Goal: Task Accomplishment & Management: Manage account settings

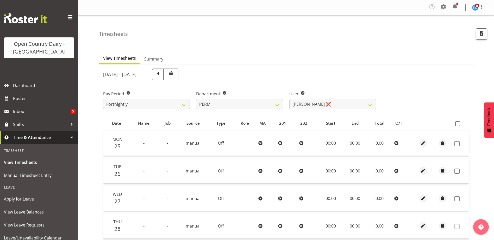
select select "802"
select select "8233"
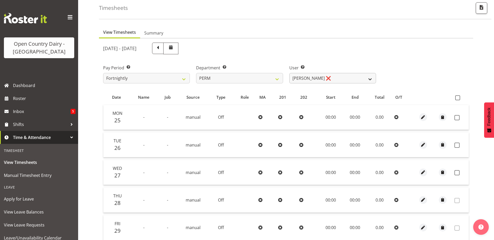
drag, startPoint x: 0, startPoint y: 0, endPoint x: 316, endPoint y: 78, distance: 325.4
click at [316, 78] on select "Abhilash Antony ❌ Amba Swann ❌ Chris Kneebone ❌ Jayden Vincent ❌ Paul Wilson ❌ …" at bounding box center [332, 78] width 87 height 10
click at [210, 73] on div "Department Select which department you would like to view. 701 702 703 704 705 …" at bounding box center [239, 74] width 87 height 19
click at [210, 75] on select "701 702 703 704 705 706 707 708 709 710 711 712 713 714 715 716 717 718 719 720" at bounding box center [239, 78] width 87 height 10
select select "803"
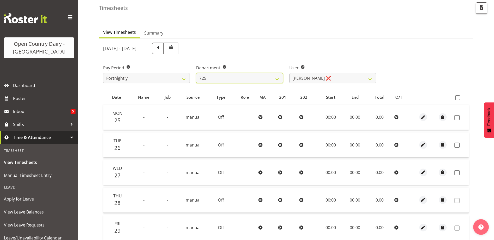
click at [196, 73] on select "701 702 703 704 705 706 707 708 709 710 711 712 713 714 715 716 717 718 719 720" at bounding box center [239, 78] width 87 height 10
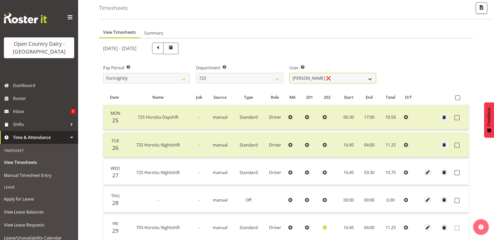
click at [302, 79] on select "Bhupinder Dhaliwal ❌ Gurpreet Singh Kahlon ❌ Hendrik Potgieter ❌ Len Grace ❌" at bounding box center [332, 78] width 87 height 10
select select "10410"
click at [289, 73] on select "Bhupinder Dhaliwal ❌ Gurpreet Singh Kahlon ❌ Hendrik Potgieter ❌ Len Grace ❌" at bounding box center [332, 78] width 87 height 10
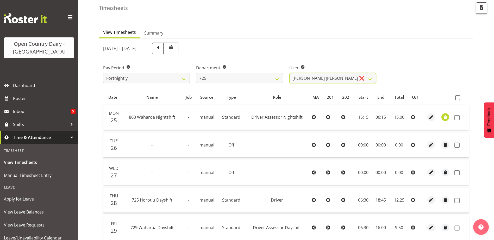
scroll to position [104, 0]
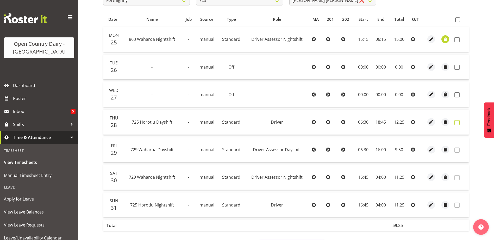
click at [456, 121] on span at bounding box center [456, 122] width 5 height 5
checkbox input "true"
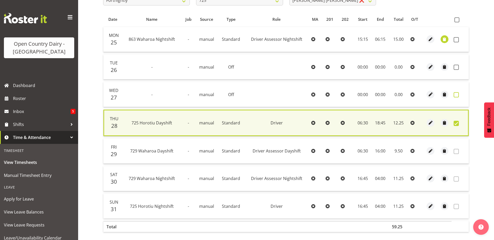
click at [455, 95] on span at bounding box center [455, 94] width 5 height 5
checkbox input "true"
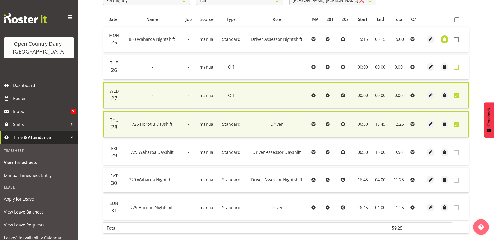
click at [455, 67] on span at bounding box center [455, 67] width 5 height 5
checkbox input "true"
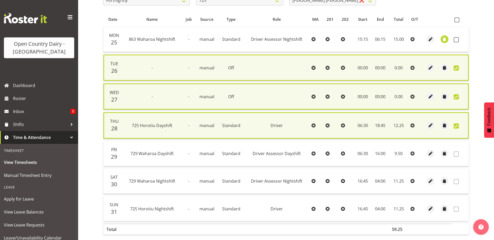
click at [454, 37] on td at bounding box center [459, 39] width 17 height 25
click at [454, 39] on span at bounding box center [455, 39] width 5 height 5
checkbox input "true"
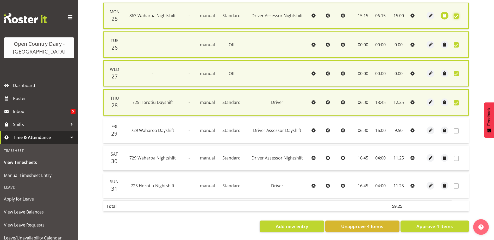
scroll to position [132, 0]
click at [439, 221] on button "Approve 4 Items" at bounding box center [434, 226] width 68 height 11
checkbox input "false"
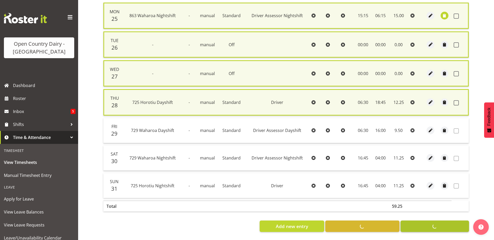
checkbox input "false"
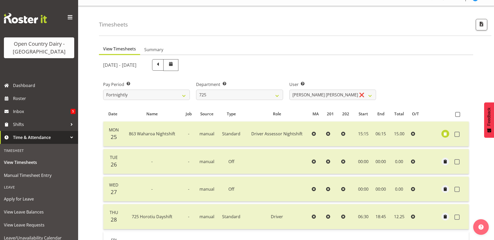
scroll to position [0, 0]
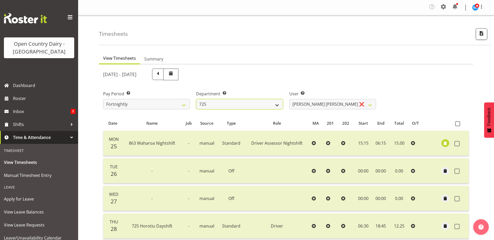
click at [238, 109] on select "701 702 703 704 705 706 707 708 709 710 711 712 713 714 715 716 717 718 719 720" at bounding box center [239, 104] width 87 height 10
select select "802"
click at [196, 99] on select "701 702 703 704 705 706 707 708 709 710 711 712 713 714 715 716 717 718 719 720" at bounding box center [239, 104] width 87 height 10
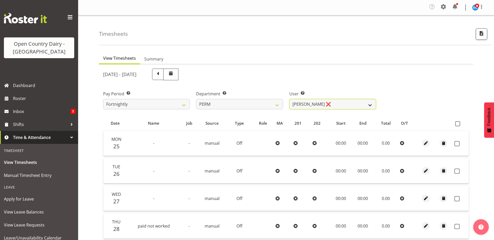
click at [300, 107] on select "Abhilash Antony ❌ Amba Swann ❌ Chris Kneebone ❌ Jayden Vincent ❌ Paul Wilson ❌ …" at bounding box center [332, 104] width 87 height 10
select select "8233"
click at [289, 99] on select "Abhilash Antony ❌ Amba Swann ❌ Chris Kneebone ❌ Jayden Vincent ❌ Paul Wilson ❌ …" at bounding box center [332, 104] width 87 height 10
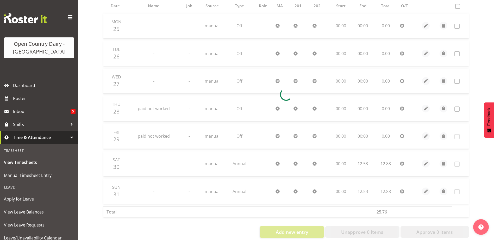
scroll to position [127, 0]
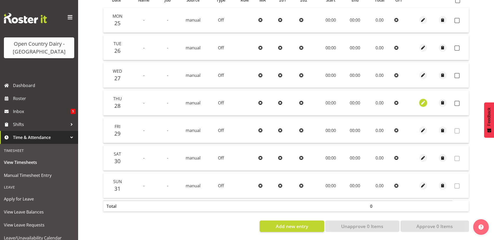
click at [422, 101] on span "button" at bounding box center [423, 103] width 6 height 6
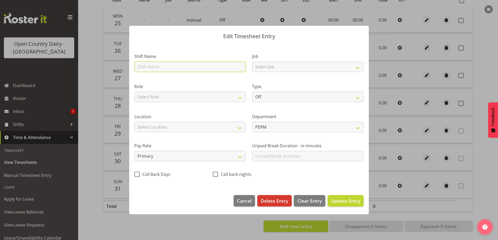
click at [218, 69] on input "text" at bounding box center [189, 67] width 111 height 10
type input "Leave"
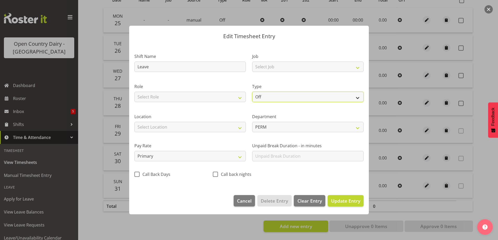
click at [259, 99] on select "Off Standard Public Holiday Public Holiday (Worked) Day In Lieu Annual Leave Si…" at bounding box center [307, 97] width 111 height 10
select select "Sick"
click at [252, 92] on select "Off Standard Public Holiday Public Holiday (Worked) Day In Lieu Annual Leave Si…" at bounding box center [307, 97] width 111 height 10
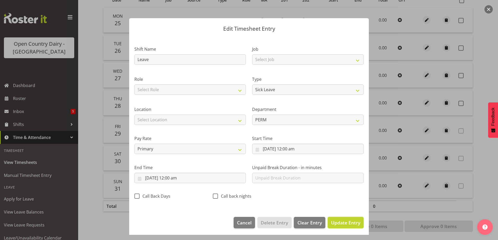
click at [346, 219] on button "Update Entry" at bounding box center [345, 222] width 36 height 11
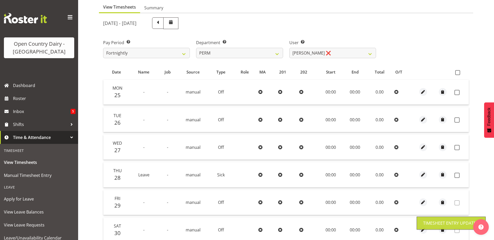
scroll to position [49, 0]
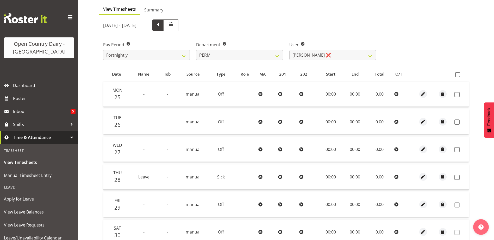
click at [161, 28] on span at bounding box center [157, 24] width 7 height 7
select select
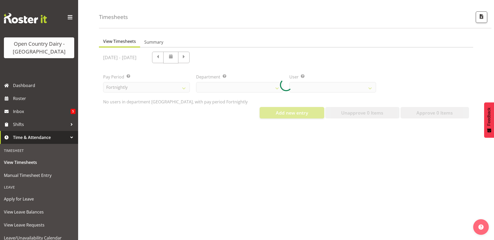
select select "802"
select select "8233"
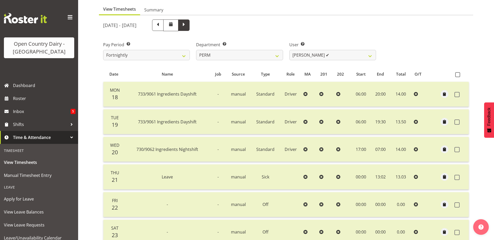
click at [189, 26] on span at bounding box center [183, 25] width 11 height 11
select select
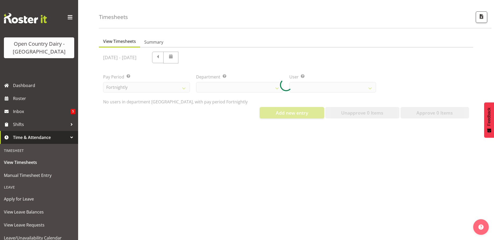
select select "802"
select select "8233"
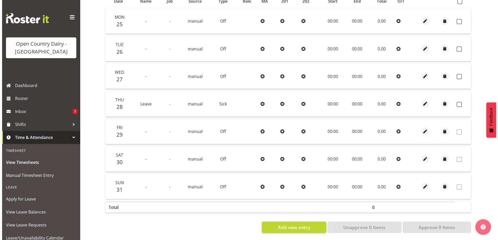
scroll to position [127, 0]
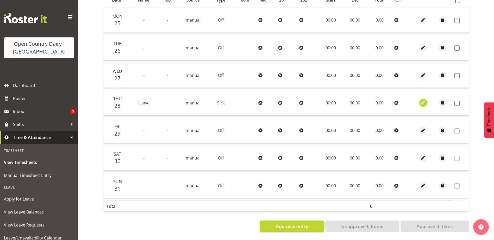
click at [420, 101] on button "button" at bounding box center [423, 103] width 8 height 8
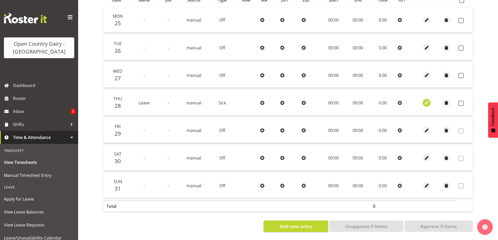
select select "Sick"
select select "7"
select select "2025"
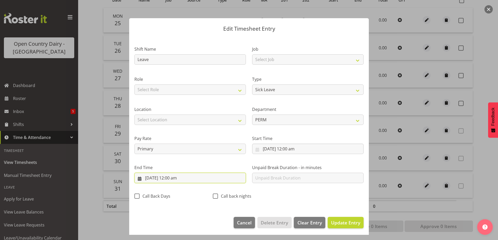
click at [179, 177] on input "28/08/2025, 12:00 am" at bounding box center [189, 178] width 111 height 10
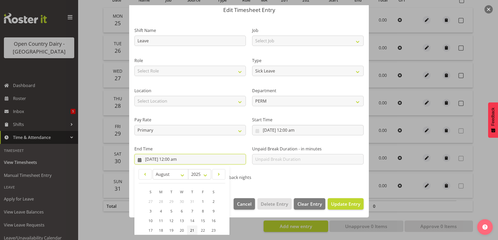
scroll to position [67, 0]
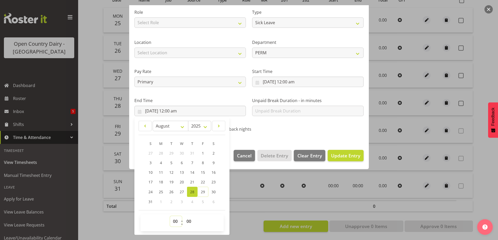
click at [176, 222] on select "00 01 02 03 04 05 06 07 08 09 10 11 12 13 14 15 16 17 18 19 20 21 22 23" at bounding box center [176, 222] width 12 height 10
select select "13"
click at [170, 217] on select "00 01 02 03 04 05 06 07 08 09 10 11 12 13 14 15 16 17 18 19 20 21 22 23" at bounding box center [176, 222] width 12 height 10
type input "28/08/2025, 1:00 pm"
drag, startPoint x: 187, startPoint y: 223, endPoint x: 187, endPoint y: 218, distance: 5.2
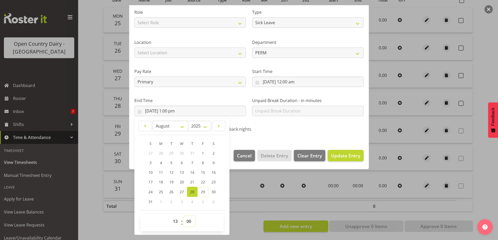
click at [187, 223] on select "00 01 02 03 04 05 06 07 08 09 10 11 12 13 14 15 16 17 18 19 20 21 22 23 24 25 2…" at bounding box center [189, 222] width 12 height 10
select select "2"
click at [183, 217] on select "00 01 02 03 04 05 06 07 08 09 10 11 12 13 14 15 16 17 18 19 20 21 22 23 24 25 2…" at bounding box center [189, 222] width 12 height 10
type input "28/08/2025, 1:02 pm"
click at [337, 154] on span "Update Entry" at bounding box center [345, 156] width 29 height 6
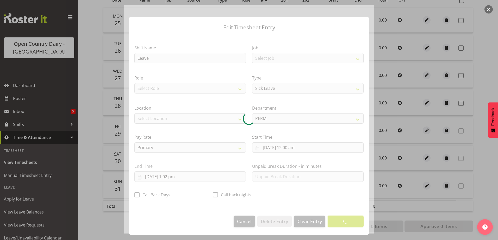
scroll to position [1, 0]
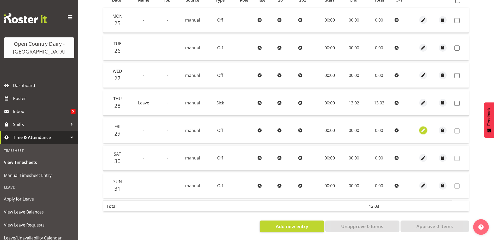
click at [424, 128] on span "button" at bounding box center [423, 131] width 6 height 6
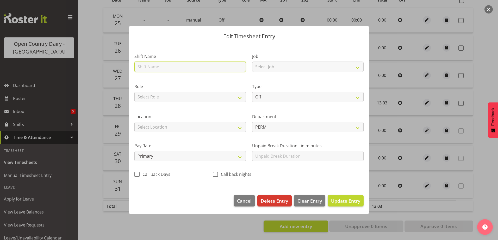
click at [174, 66] on input "text" at bounding box center [189, 67] width 111 height 10
type input "Leave"
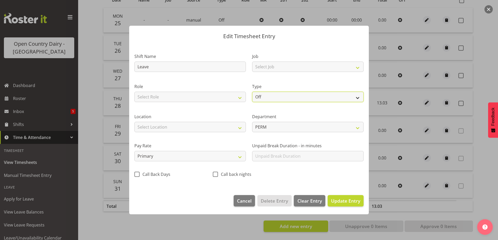
click at [253, 93] on select "Off Standard Public Holiday Public Holiday (Worked) Day In Lieu Annual Leave Si…" at bounding box center [307, 97] width 111 height 10
select select "Sick"
click at [252, 92] on select "Off Standard Public Holiday Public Holiday (Worked) Day In Lieu Annual Leave Si…" at bounding box center [307, 97] width 111 height 10
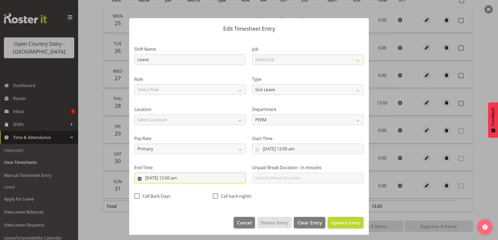
click at [176, 179] on input "29/08/2025, 12:00 am" at bounding box center [189, 178] width 111 height 10
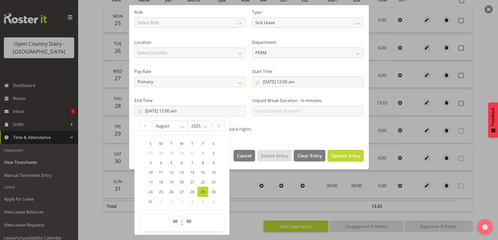
click at [176, 222] on select "00 01 02 03 04 05 06 07 08 09 10 11 12 13 14 15 16 17 18 19 20 21 22 23" at bounding box center [176, 222] width 12 height 10
select select "13"
click at [170, 217] on select "00 01 02 03 04 05 06 07 08 09 10 11 12 13 14 15 16 17 18 19 20 21 22 23" at bounding box center [176, 222] width 12 height 10
type input "29/08/2025, 1:00 pm"
drag, startPoint x: 191, startPoint y: 219, endPoint x: 189, endPoint y: 217, distance: 3.1
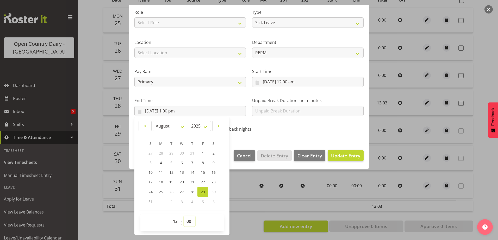
click at [190, 219] on select "00 01 02 03 04 05 06 07 08 09 10 11 12 13 14 15 16 17 18 19 20 21 22 23 24 25 2…" at bounding box center [189, 222] width 12 height 10
select select "2"
click at [183, 217] on select "00 01 02 03 04 05 06 07 08 09 10 11 12 13 14 15 16 17 18 19 20 21 22 23 24 25 2…" at bounding box center [189, 222] width 12 height 10
type input "29/08/2025, 1:02 pm"
click at [341, 151] on button "Update Entry" at bounding box center [345, 155] width 36 height 11
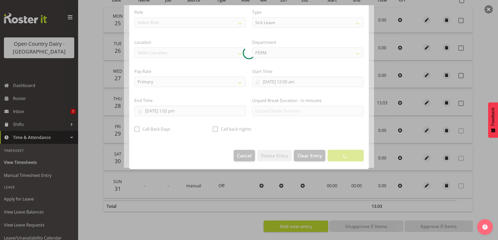
scroll to position [1, 0]
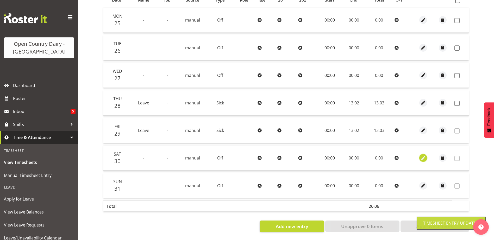
click at [422, 155] on span "button" at bounding box center [423, 158] width 6 height 6
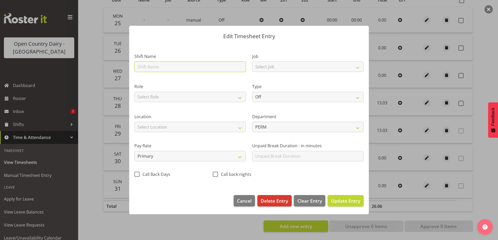
click at [167, 69] on input "text" at bounding box center [189, 67] width 111 height 10
type input "Leave"
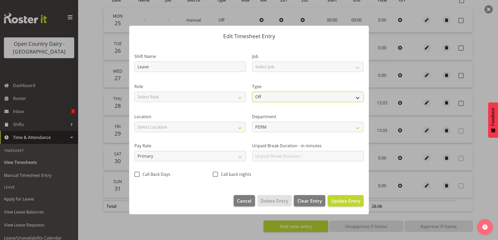
click at [267, 97] on select "Off Standard Public Holiday Public Holiday (Worked) Day In Lieu Annual Leave Si…" at bounding box center [307, 97] width 111 height 10
select select "Sick"
click at [252, 92] on select "Off Standard Public Holiday Public Holiday (Worked) Day In Lieu Annual Leave Si…" at bounding box center [307, 97] width 111 height 10
select select "7"
select select "2025"
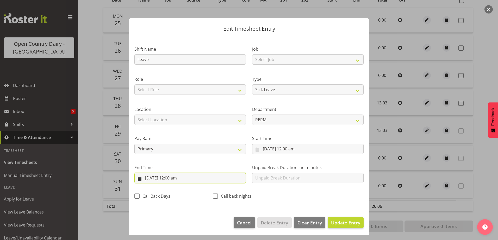
click at [176, 178] on input "30/08/2025, 12:00 am" at bounding box center [189, 178] width 111 height 10
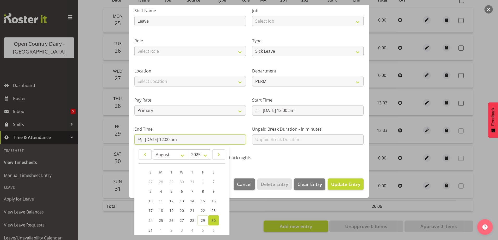
scroll to position [67, 0]
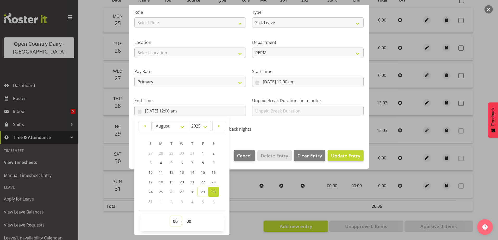
click at [176, 222] on select "00 01 02 03 04 05 06 07 08 09 10 11 12 13 14 15 16 17 18 19 20 21 22 23" at bounding box center [176, 222] width 12 height 10
select select "13"
click at [170, 217] on select "00 01 02 03 04 05 06 07 08 09 10 11 12 13 14 15 16 17 18 19 20 21 22 23" at bounding box center [176, 222] width 12 height 10
type input "30/08/2025, 1:00 pm"
click at [188, 218] on select "00 01 02 03 04 05 06 07 08 09 10 11 12 13 14 15 16 17 18 19 20 21 22 23 24 25 2…" at bounding box center [189, 222] width 12 height 10
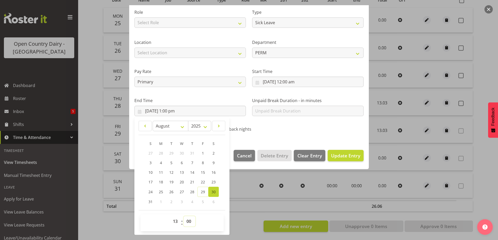
select select "2"
click at [183, 217] on select "00 01 02 03 04 05 06 07 08 09 10 11 12 13 14 15 16 17 18 19 20 21 22 23 24 25 2…" at bounding box center [189, 222] width 12 height 10
type input "30/08/2025, 1:02 pm"
click at [341, 157] on span "Update Entry" at bounding box center [345, 156] width 29 height 6
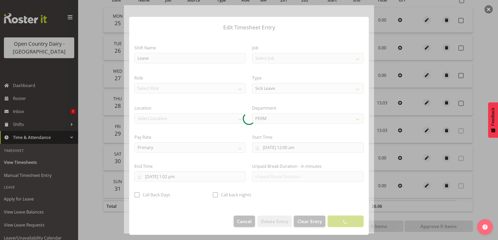
scroll to position [1, 0]
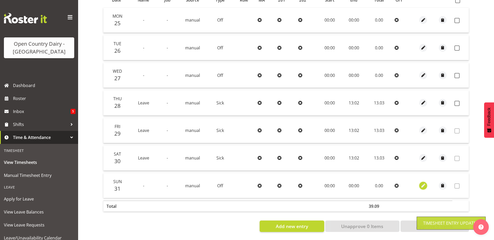
click at [423, 183] on span "button" at bounding box center [423, 186] width 6 height 6
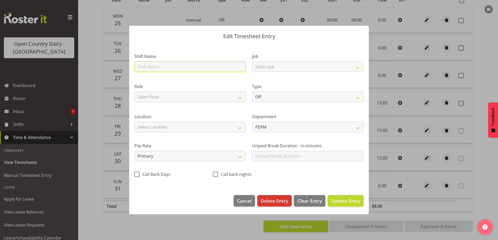
click at [167, 67] on input "text" at bounding box center [189, 67] width 111 height 10
type input "Leave"
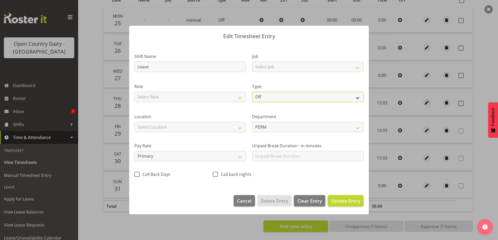
click at [255, 96] on select "Off Standard Public Holiday Public Holiday (Worked) Day In Lieu Annual Leave Si…" at bounding box center [307, 97] width 111 height 10
select select "Sick"
click at [252, 92] on select "Off Standard Public Holiday Public Holiday (Worked) Day In Lieu Annual Leave Si…" at bounding box center [307, 97] width 111 height 10
select select "7"
select select "2025"
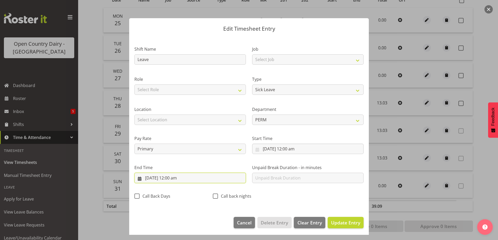
click at [166, 179] on input "31/08/2025, 12:00 am" at bounding box center [189, 178] width 111 height 10
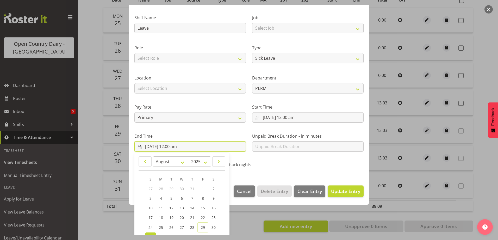
scroll to position [67, 0]
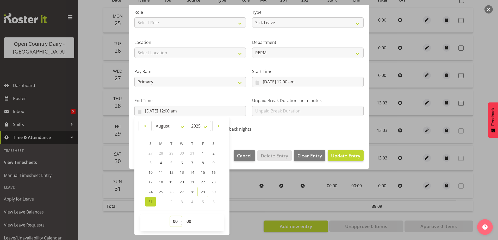
click at [174, 221] on select "00 01 02 03 04 05 06 07 08 09 10 11 12 13 14 15 16 17 18 19 20 21 22 23" at bounding box center [176, 222] width 12 height 10
select select "13"
click at [170, 217] on select "00 01 02 03 04 05 06 07 08 09 10 11 12 13 14 15 16 17 18 19 20 21 22 23" at bounding box center [176, 222] width 12 height 10
type input "31/08/2025, 1:00 pm"
click at [186, 220] on select "00 01 02 03 04 05 06 07 08 09 10 11 12 13 14 15 16 17 18 19 20 21 22 23 24 25 2…" at bounding box center [189, 222] width 12 height 10
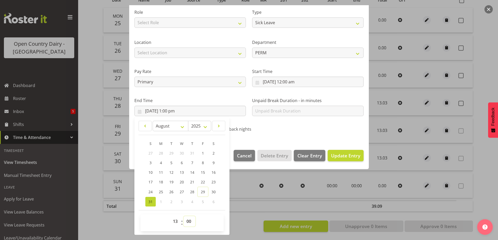
select select "2"
click at [183, 217] on select "00 01 02 03 04 05 06 07 08 09 10 11 12 13 14 15 16 17 18 19 20 21 22 23 24 25 2…" at bounding box center [189, 222] width 12 height 10
type input "31/08/2025, 1:02 pm"
click at [348, 156] on span "Update Entry" at bounding box center [345, 156] width 29 height 6
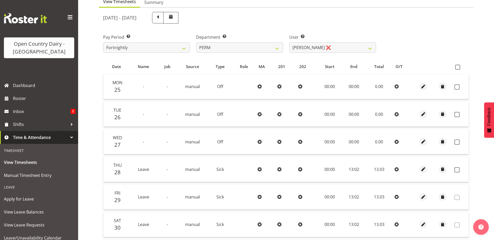
scroll to position [49, 0]
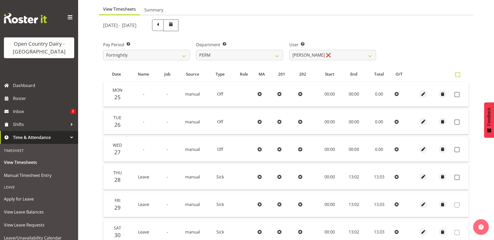
click at [457, 76] on span at bounding box center [457, 74] width 5 height 5
click at [457, 76] on input "checkbox" at bounding box center [456, 74] width 3 height 3
checkbox input "true"
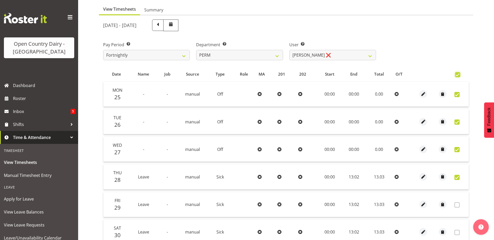
checkbox input "true"
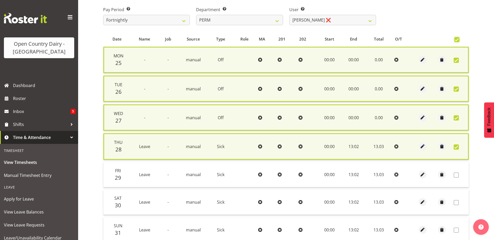
scroll to position [132, 0]
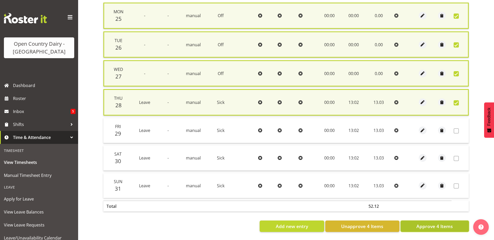
click at [444, 227] on button "Approve 4 Items" at bounding box center [434, 226] width 68 height 11
checkbox input "false"
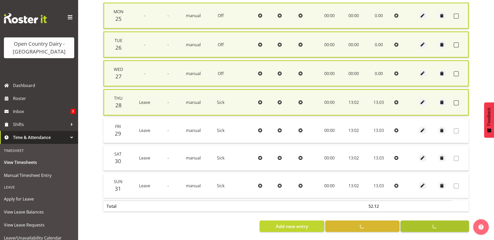
checkbox input "false"
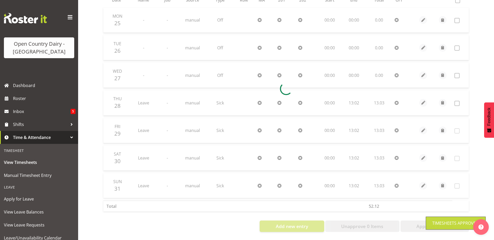
scroll to position [127, 0]
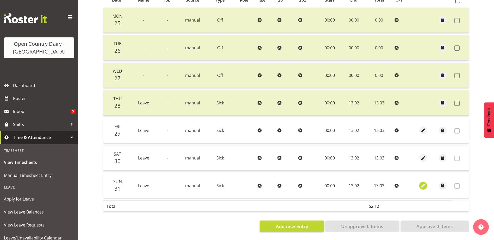
click at [422, 183] on span "button" at bounding box center [423, 186] width 6 height 6
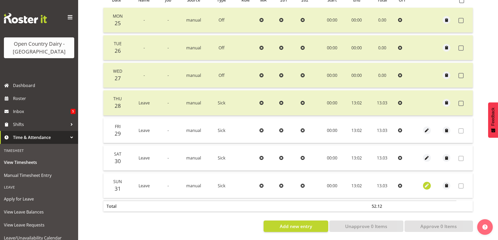
select select "Sick"
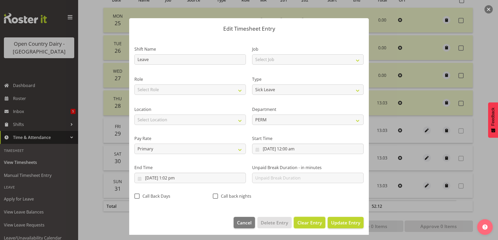
click at [306, 223] on span "Clear Entry" at bounding box center [309, 223] width 24 height 7
select select "Off"
type input "0"
select select
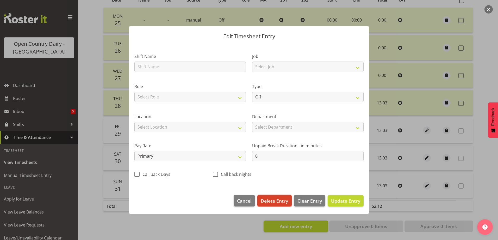
click at [270, 202] on span "Delete Entry" at bounding box center [273, 201] width 27 height 7
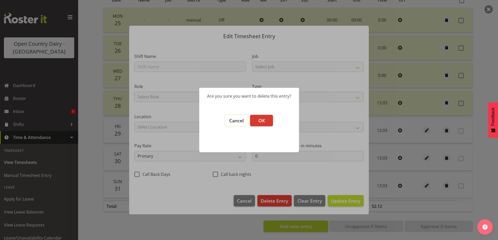
click at [242, 122] on span "Cancel" at bounding box center [236, 121] width 15 height 6
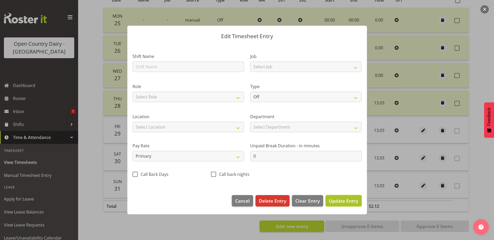
click at [340, 202] on span "Update Entry" at bounding box center [343, 201] width 29 height 6
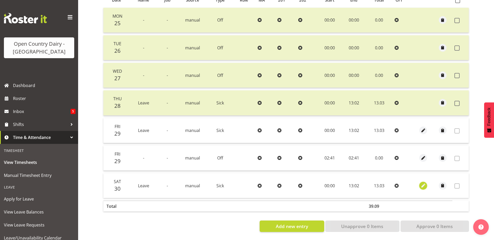
click at [422, 184] on span "button" at bounding box center [423, 186] width 6 height 6
select select "Sick"
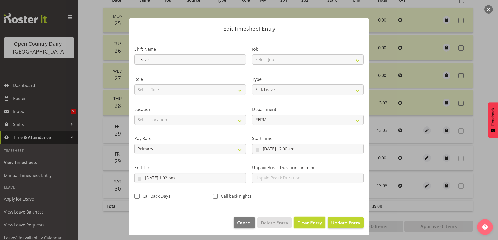
click at [298, 223] on span "Clear Entry" at bounding box center [309, 223] width 24 height 7
select select "Off"
type input "0"
select select
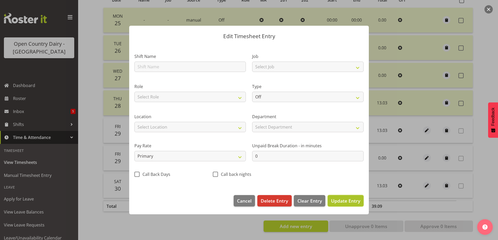
click at [347, 201] on span "Update Entry" at bounding box center [345, 201] width 29 height 6
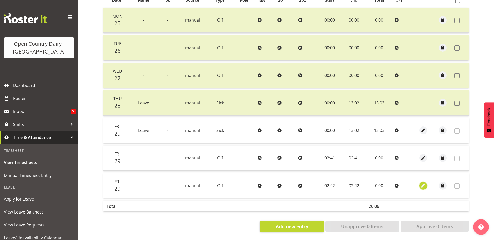
click at [424, 183] on span "button" at bounding box center [423, 186] width 6 height 6
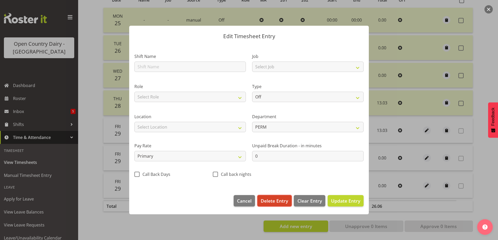
click at [270, 201] on span "Delete Entry" at bounding box center [273, 201] width 27 height 7
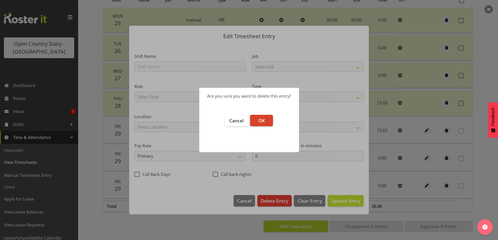
click at [263, 118] on span "OK" at bounding box center [261, 121] width 7 height 6
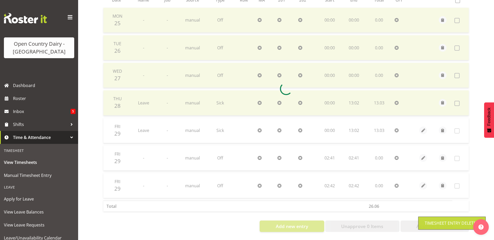
scroll to position [100, 0]
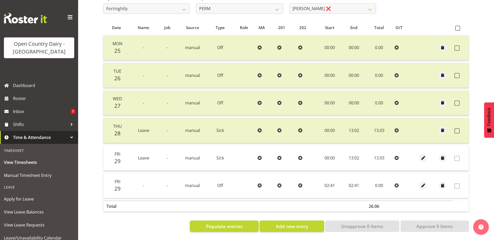
click at [454, 125] on td at bounding box center [460, 130] width 16 height 25
click at [459, 101] on span at bounding box center [456, 103] width 5 height 5
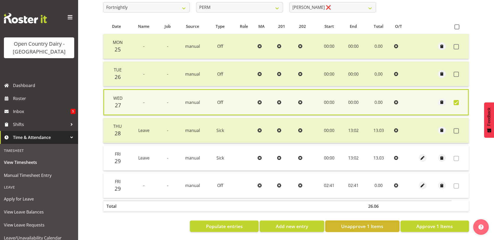
click at [366, 224] on span "Unapprove 1 Items" at bounding box center [362, 226] width 42 height 7
checkbox input "false"
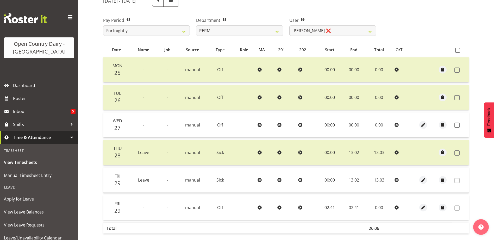
scroll to position [0, 0]
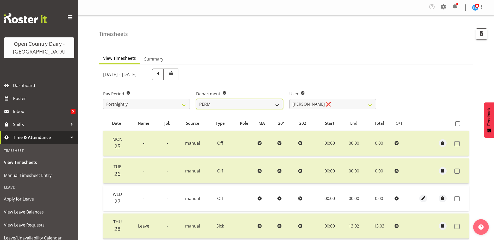
click at [210, 100] on select "701 702 703 704 705 706 707 708 709 710 711 712 713 714 715 716 717 718 719 720" at bounding box center [239, 104] width 87 height 10
select select "759"
click at [196, 99] on select "701 702 703 704 705 706 707 708 709 710 711 712 713 714 715 716 717 718 719 720" at bounding box center [239, 104] width 87 height 10
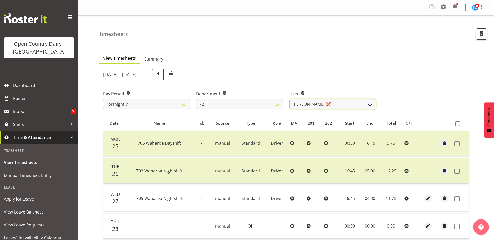
click at [316, 105] on select "George Taylor ❌ Grant Vercoe ❌" at bounding box center [332, 104] width 87 height 10
select select "10297"
click at [289, 99] on select "George Taylor ❌ Grant Vercoe ❌" at bounding box center [332, 104] width 87 height 10
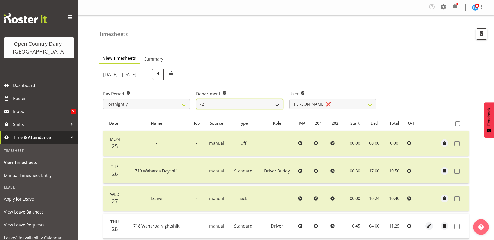
click at [255, 106] on select "701 702 703 704 705 706 707 708 709 710 711 712 713 714 715 716 717 718 719 720" at bounding box center [239, 104] width 87 height 10
select select "802"
click at [196, 99] on select "701 702 703 704 705 706 707 708 709 710 711 712 713 714 715 716 717 718 719 720" at bounding box center [239, 104] width 87 height 10
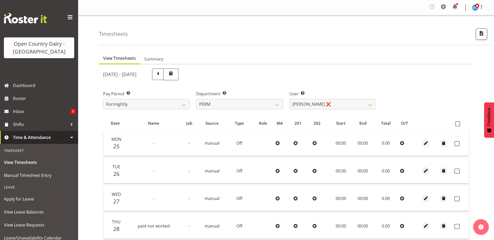
click at [301, 105] on div "August 25th - August 31st 2025 Pay Period Select which pay period you would lik…" at bounding box center [286, 211] width 366 height 290
click at [301, 105] on select "Abhilash Antony ❌ Amba Swann ❌ Chris Kneebone ❌ Jayden Vincent ❌ Paul Wilson ❌ …" at bounding box center [332, 104] width 87 height 10
select select "8233"
click at [289, 99] on select "Abhilash Antony ❌ Amba Swann ❌ Chris Kneebone ❌ Jayden Vincent ❌ Paul Wilson ❌ …" at bounding box center [332, 104] width 87 height 10
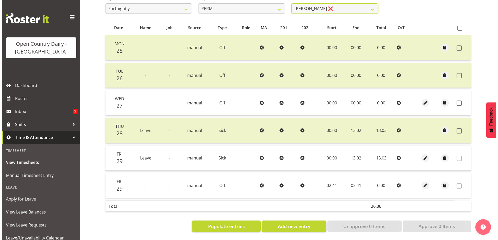
scroll to position [100, 0]
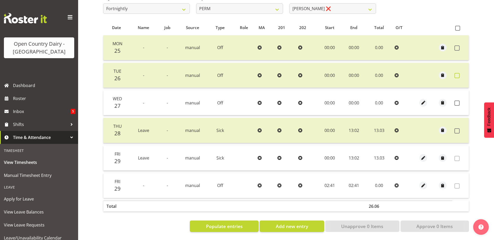
click at [455, 73] on span at bounding box center [456, 75] width 5 height 5
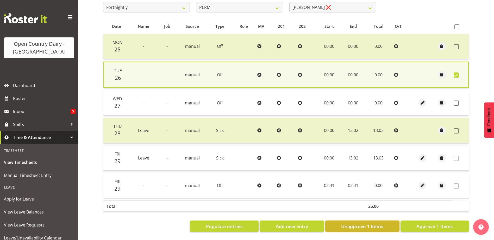
click at [352, 223] on span "Unapprove 1 Items" at bounding box center [362, 226] width 42 height 7
checkbox input "false"
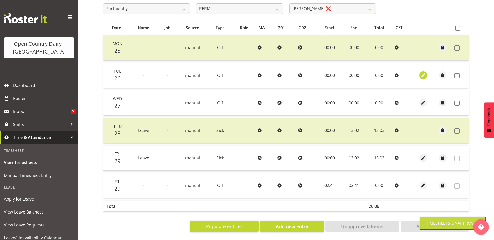
click at [422, 72] on span "button" at bounding box center [423, 75] width 6 height 6
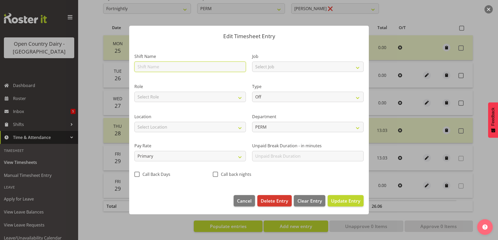
click at [175, 64] on input "text" at bounding box center [189, 67] width 111 height 10
type input "Leave"
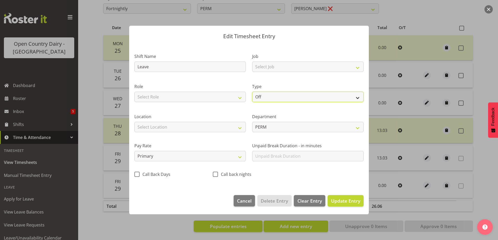
click at [267, 98] on select "Off Standard Public Holiday Public Holiday (Worked) Day In Lieu Annual Leave Si…" at bounding box center [307, 97] width 111 height 10
select select "Sick"
click at [252, 92] on select "Off Standard Public Holiday Public Holiday (Worked) Day In Lieu Annual Leave Si…" at bounding box center [307, 97] width 111 height 10
select select "7"
select select "2025"
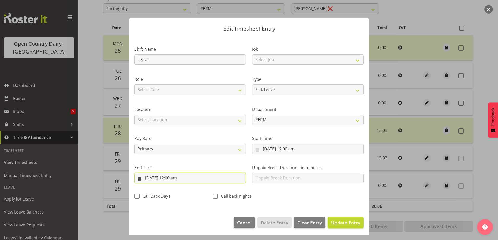
click at [170, 179] on input "26/08/2025, 12:00 am" at bounding box center [189, 178] width 111 height 10
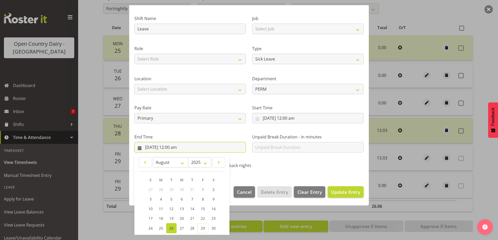
scroll to position [67, 0]
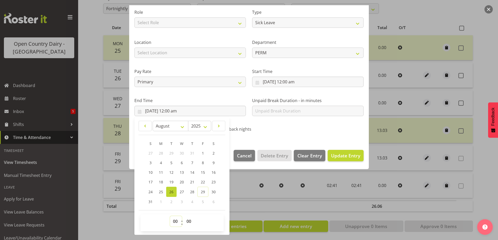
click at [174, 219] on select "00 01 02 03 04 05 06 07 08 09 10 11 12 13 14 15 16 17 18 19 20 21 22 23" at bounding box center [176, 222] width 12 height 10
select select "13"
click at [170, 217] on select "00 01 02 03 04 05 06 07 08 09 10 11 12 13 14 15 16 17 18 19 20 21 22 23" at bounding box center [176, 222] width 12 height 10
type input "26/08/2025, 1:00 pm"
click at [187, 218] on select "00 01 02 03 04 05 06 07 08 09 10 11 12 13 14 15 16 17 18 19 20 21 22 23 24 25 2…" at bounding box center [189, 222] width 12 height 10
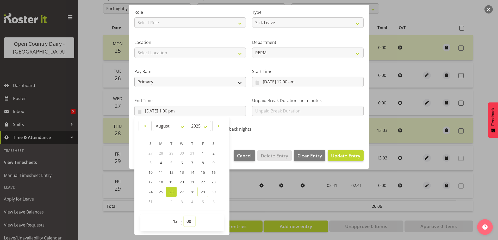
select select "2"
click at [183, 217] on select "00 01 02 03 04 05 06 07 08 09 10 11 12 13 14 15 16 17 18 19 20 21 22 23 24 25 2…" at bounding box center [189, 222] width 12 height 10
type input "26/08/2025, 1:02 pm"
click at [341, 153] on span "Update Entry" at bounding box center [345, 156] width 29 height 6
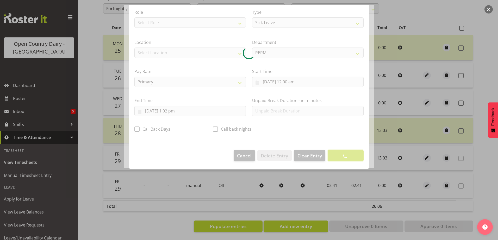
scroll to position [1, 0]
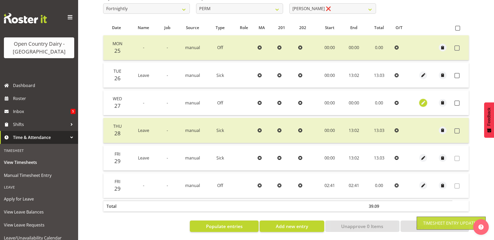
click at [422, 100] on span "button" at bounding box center [423, 103] width 6 height 6
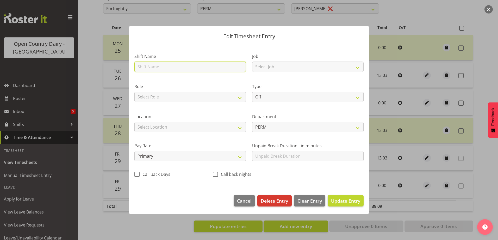
click at [180, 68] on input "text" at bounding box center [189, 67] width 111 height 10
type input "Leave"
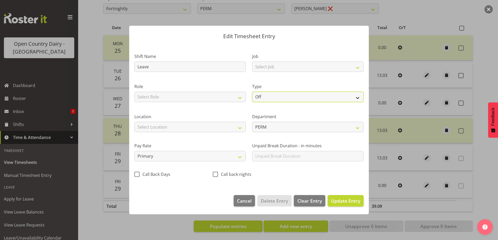
click at [266, 100] on select "Off Standard Public Holiday Public Holiday (Worked) Day In Lieu Annual Leave Si…" at bounding box center [307, 97] width 111 height 10
select select "Sick"
click at [252, 92] on select "Off Standard Public Holiday Public Holiday (Worked) Day In Lieu Annual Leave Si…" at bounding box center [307, 97] width 111 height 10
select select "7"
select select "2025"
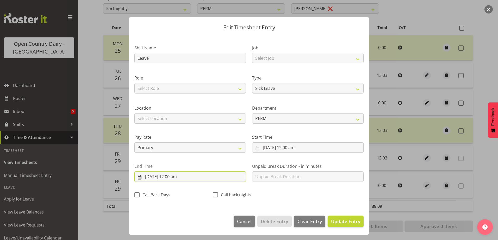
click at [176, 181] on input "27/08/2025, 12:00 am" at bounding box center [189, 177] width 111 height 10
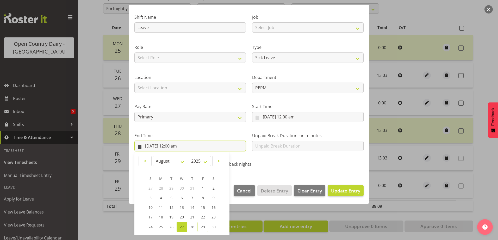
scroll to position [67, 0]
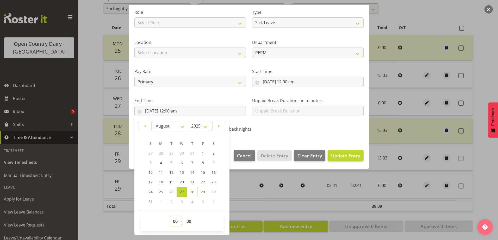
click at [176, 223] on select "00 01 02 03 04 05 06 07 08 09 10 11 12 13 14 15 16 17 18 19 20 21 22 23" at bounding box center [176, 222] width 12 height 10
select select "13"
click at [170, 217] on select "00 01 02 03 04 05 06 07 08 09 10 11 12 13 14 15 16 17 18 19 20 21 22 23" at bounding box center [176, 222] width 12 height 10
type input "27/08/2025, 1:00 pm"
click at [188, 220] on select "00 01 02 03 04 05 06 07 08 09 10 11 12 13 14 15 16 17 18 19 20 21 22 23 24 25 2…" at bounding box center [189, 222] width 12 height 10
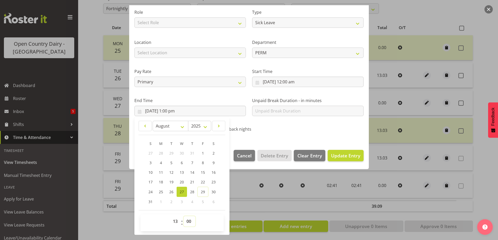
select select "2"
click at [183, 217] on select "00 01 02 03 04 05 06 07 08 09 10 11 12 13 14 15 16 17 18 19 20 21 22 23 24 25 2…" at bounding box center [189, 222] width 12 height 10
type input "27/08/2025, 1:02 pm"
click at [344, 154] on span "Update Entry" at bounding box center [345, 156] width 29 height 6
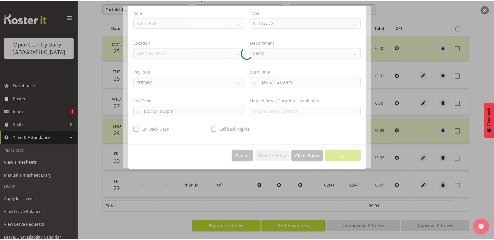
scroll to position [1, 0]
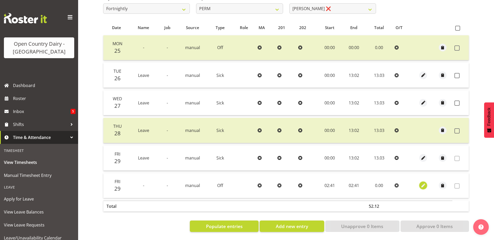
click at [424, 183] on span "button" at bounding box center [423, 186] width 6 height 6
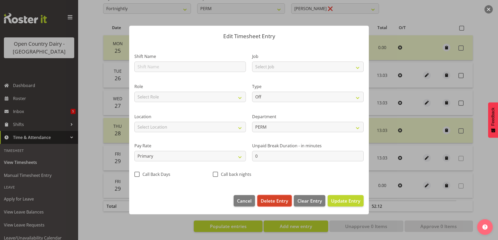
click at [271, 199] on span "Delete Entry" at bounding box center [273, 201] width 27 height 7
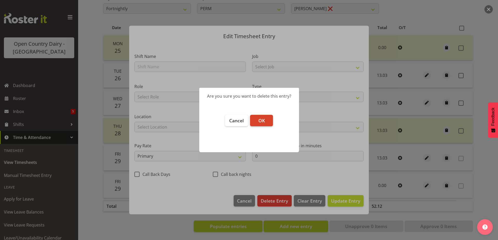
click at [265, 121] on button "OK" at bounding box center [261, 120] width 23 height 11
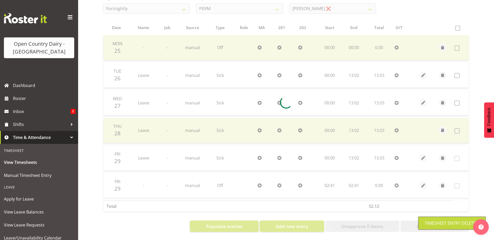
scroll to position [72, 0]
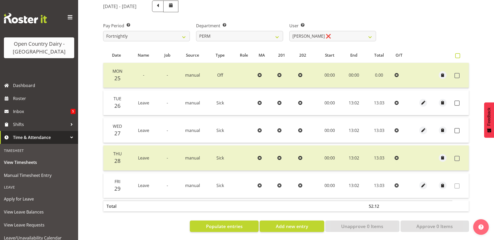
click at [458, 53] on span at bounding box center [457, 55] width 5 height 5
click at [458, 54] on input "checkbox" at bounding box center [456, 55] width 3 height 3
checkbox input "true"
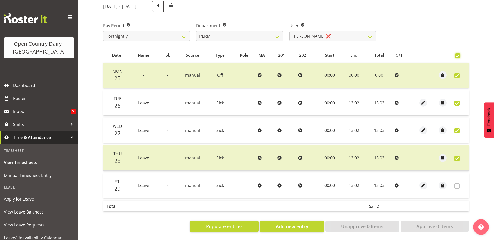
checkbox input "true"
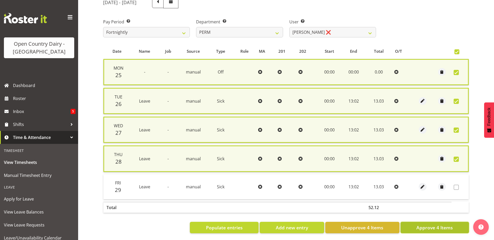
click at [448, 226] on span "Approve 4 Items" at bounding box center [434, 228] width 36 height 7
checkbox input "false"
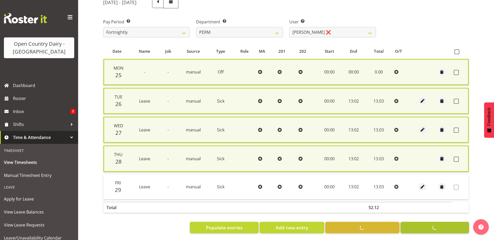
checkbox input "false"
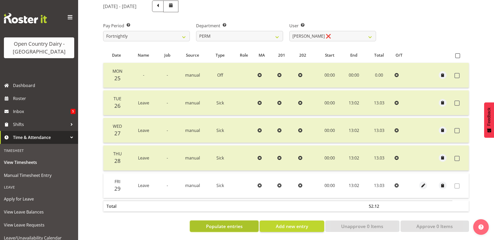
click at [225, 223] on span "Populate entries" at bounding box center [224, 226] width 37 height 7
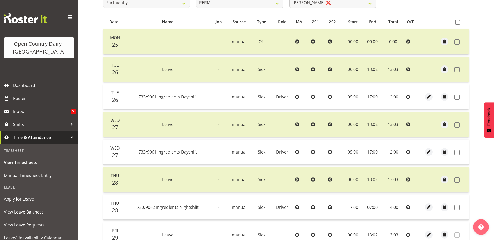
scroll to position [103, 0]
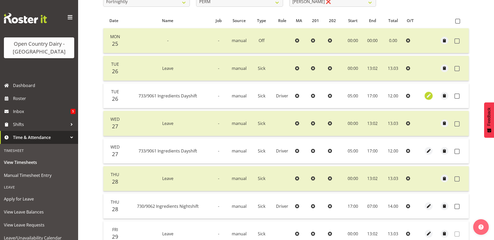
click at [429, 96] on span "button" at bounding box center [428, 96] width 6 height 6
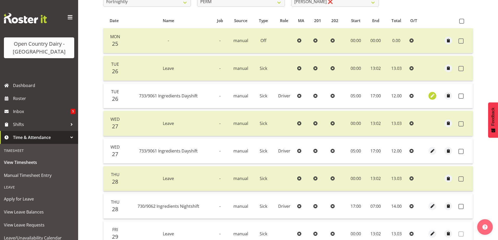
select select "Sick"
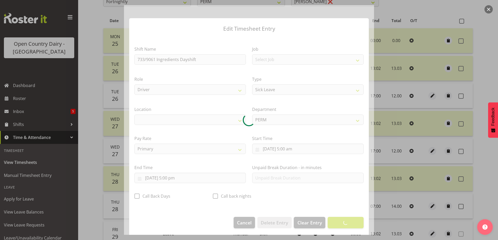
select select "1054"
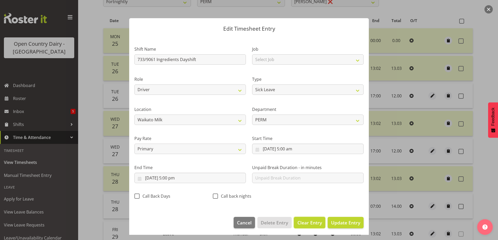
click at [306, 222] on span "Clear Entry" at bounding box center [309, 223] width 24 height 7
select select "Off"
type input "0"
select select
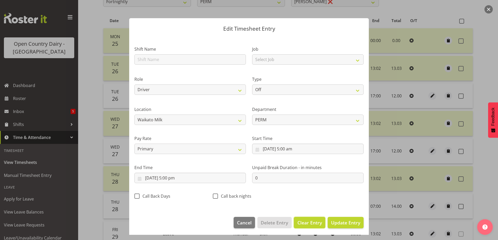
select select
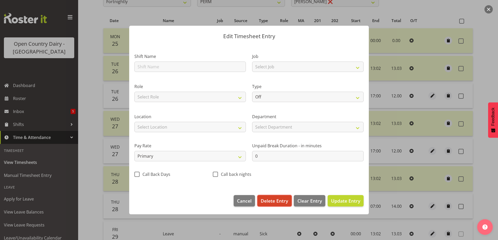
click at [282, 201] on span "Delete Entry" at bounding box center [273, 201] width 27 height 7
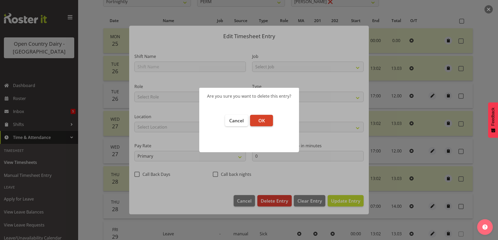
click at [267, 118] on button "OK" at bounding box center [261, 120] width 23 height 11
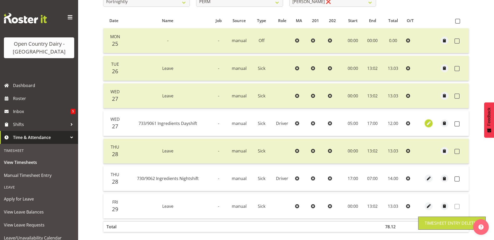
click at [425, 123] on button "button" at bounding box center [428, 124] width 8 height 8
select select "Sick"
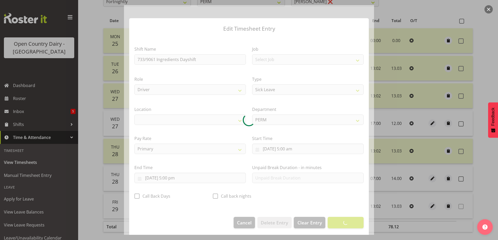
select select "1054"
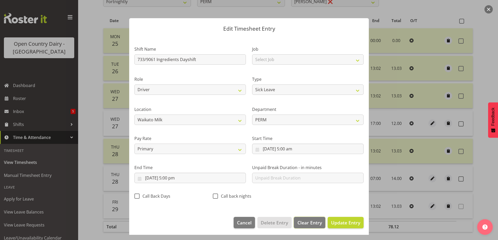
click at [308, 223] on span "Clear Entry" at bounding box center [309, 223] width 24 height 7
select select "Off"
type input "0"
select select
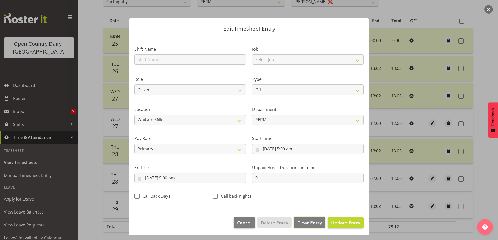
select select
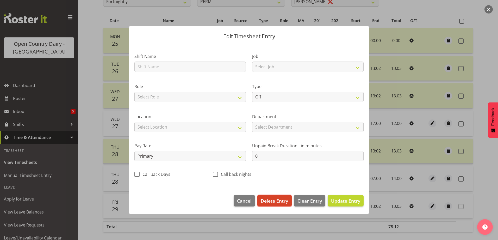
click at [280, 202] on span "Delete Entry" at bounding box center [273, 201] width 27 height 7
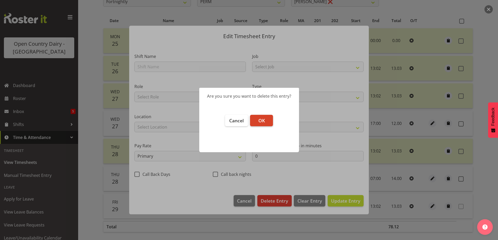
click at [258, 120] on span "OK" at bounding box center [261, 121] width 7 height 6
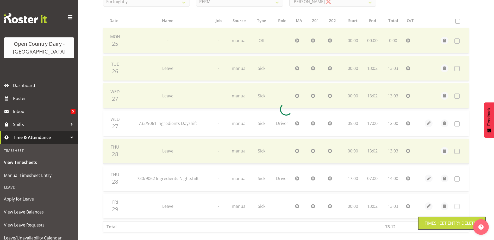
scroll to position [100, 0]
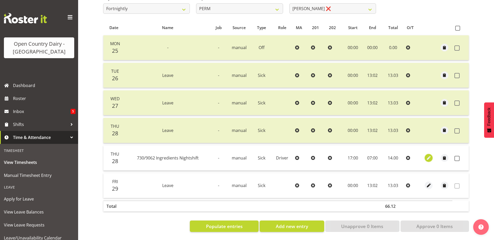
click at [427, 156] on span "button" at bounding box center [428, 158] width 6 height 6
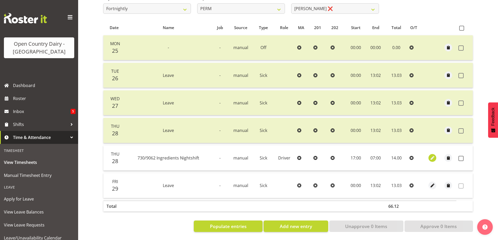
select select "Sick"
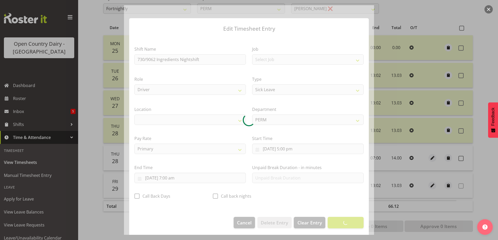
select select "1166"
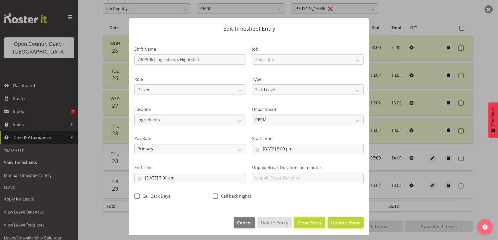
click at [311, 221] on span "Clear Entry" at bounding box center [309, 223] width 24 height 7
select select "Off"
type input "0"
select select
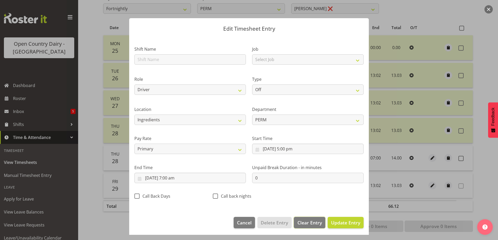
select select
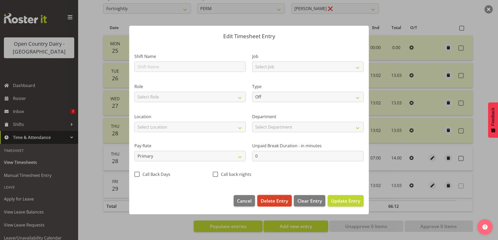
click at [276, 196] on button "Delete Entry" at bounding box center [274, 200] width 34 height 11
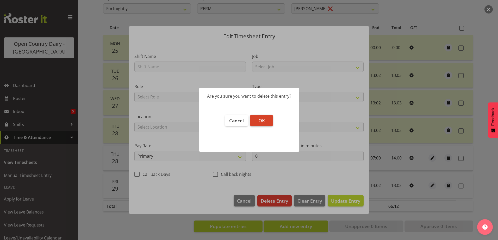
click at [263, 119] on span "OK" at bounding box center [261, 121] width 7 height 6
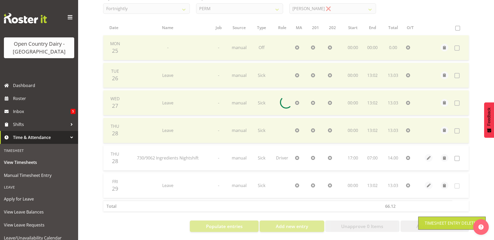
scroll to position [72, 0]
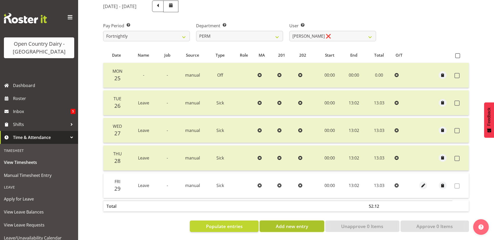
click at [279, 225] on span "Add new entry" at bounding box center [292, 226] width 32 height 7
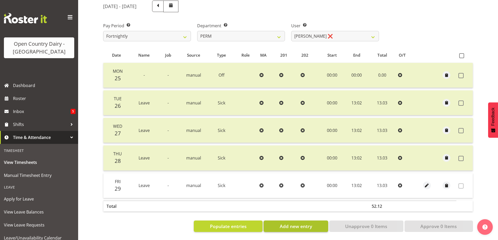
select select
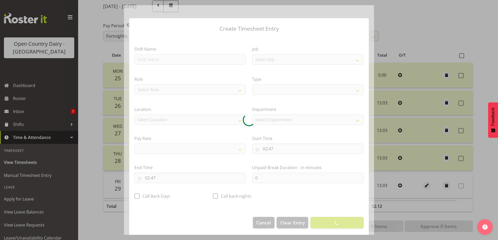
select select
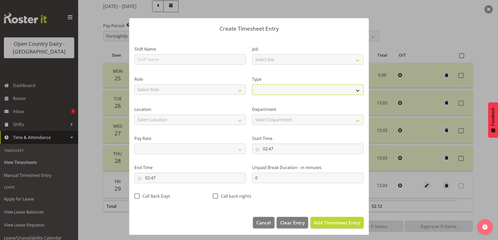
click at [263, 88] on select "Off Standard Public Holiday Public Holiday (Worked) Day In Lieu Annual Leave Si…" at bounding box center [307, 90] width 111 height 10
select select "Off"
click at [252, 92] on select "Off Standard Public Holiday Public Holiday (Worked) Day In Lieu Annual Leave Si…" at bounding box center [307, 90] width 111 height 10
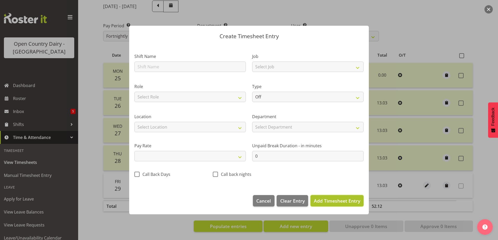
click at [335, 203] on span "Add Timesheet Entry" at bounding box center [337, 201] width 46 height 6
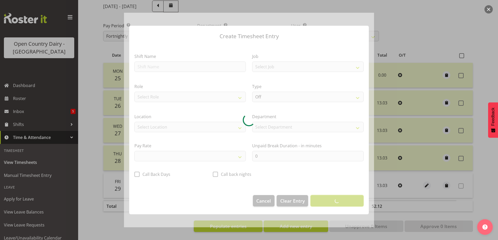
select select
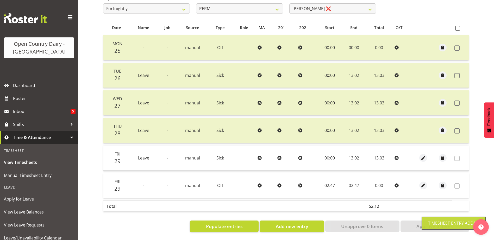
scroll to position [100, 0]
click at [423, 183] on span "button" at bounding box center [423, 186] width 6 height 6
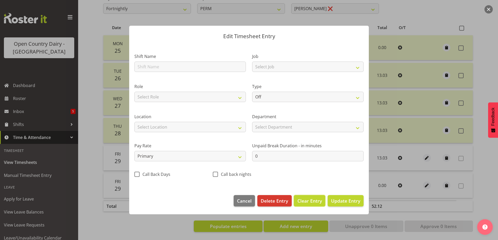
click at [303, 199] on span "Clear Entry" at bounding box center [309, 201] width 24 height 7
click at [343, 198] on button "Update Entry" at bounding box center [345, 200] width 36 height 11
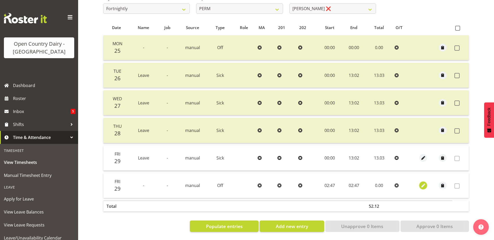
click at [423, 183] on span "button" at bounding box center [423, 186] width 6 height 6
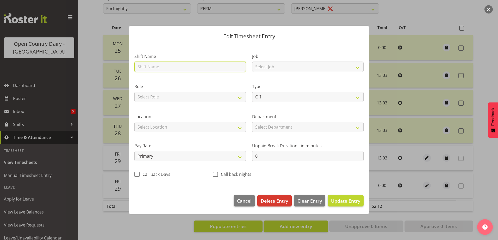
click at [219, 69] on input "text" at bounding box center [189, 67] width 111 height 10
click at [270, 201] on span "Delete Entry" at bounding box center [273, 201] width 27 height 7
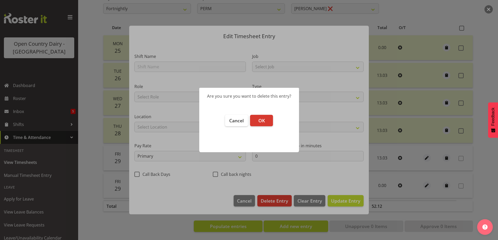
click at [260, 115] on footer "Cancel OK" at bounding box center [249, 131] width 100 height 43
click at [264, 119] on span "OK" at bounding box center [261, 121] width 7 height 6
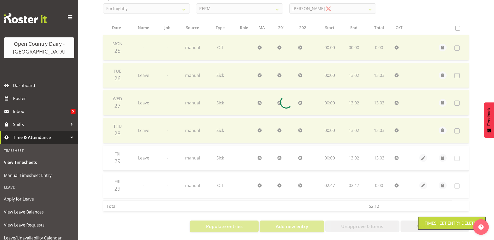
scroll to position [72, 0]
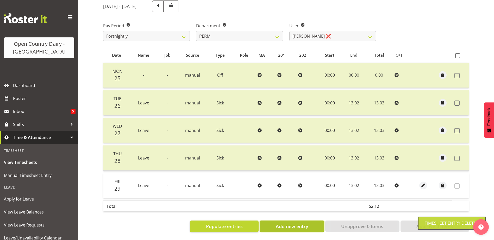
click at [295, 226] on button "Add new entry" at bounding box center [291, 226] width 64 height 11
select select
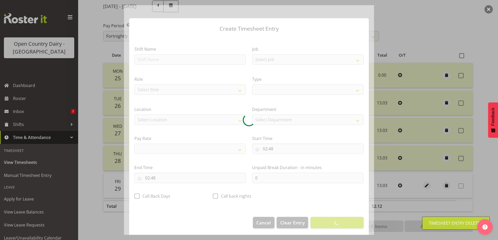
select select
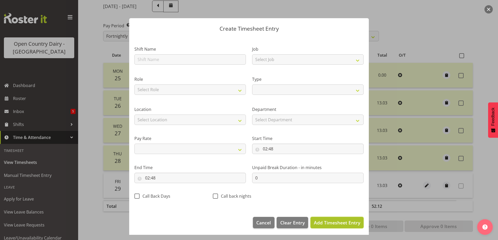
click at [326, 227] on button "Add Timesheet Entry" at bounding box center [336, 222] width 53 height 11
select select
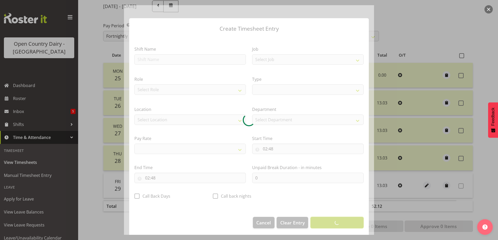
select select
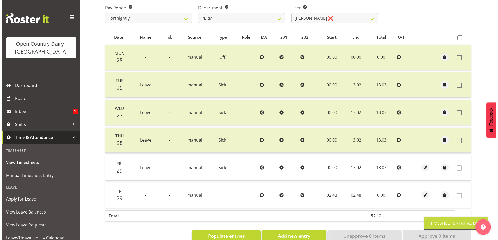
scroll to position [100, 0]
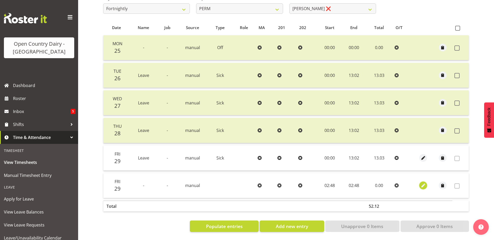
click at [422, 183] on span "button" at bounding box center [423, 186] width 6 height 6
select select "7"
select select "2025"
select select "2"
select select "48"
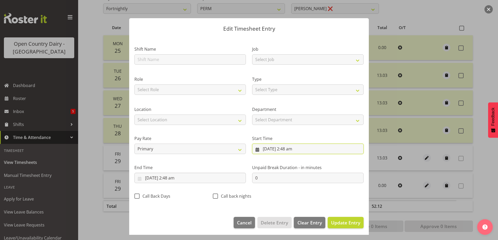
click at [268, 149] on input "29/08/2025, 2:48 am" at bounding box center [307, 149] width 111 height 10
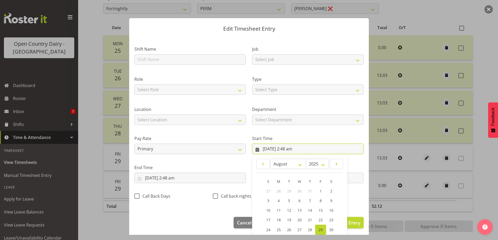
scroll to position [38, 0]
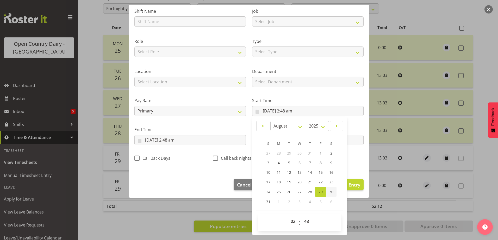
click at [329, 192] on span "30" at bounding box center [331, 192] width 4 height 5
type input "30/08/2025, 2:48 am"
click at [290, 219] on select "00 01 02 03 04 05 06 07 08 09 10 11 12 13 14 15 16 17 18 19 20 21 22 23" at bounding box center [294, 222] width 12 height 10
select select "0"
click at [288, 217] on select "00 01 02 03 04 05 06 07 08 09 10 11 12 13 14 15 16 17 18 19 20 21 22 23" at bounding box center [294, 222] width 12 height 10
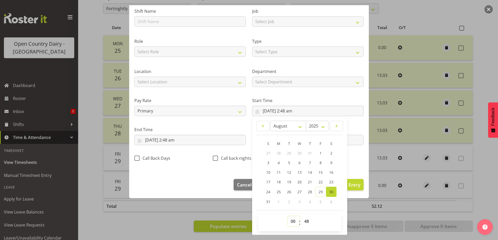
type input "30/08/2025, 12:48 am"
click at [302, 221] on select "00 01 02 03 04 05 06 07 08 09 10 11 12 13 14 15 16 17 18 19 20 21 22 23 24 25 2…" at bounding box center [307, 222] width 12 height 10
click at [278, 52] on select "Select Type Off Standard Public Holiday Public Holiday (Worked) Day In Lieu Ann…" at bounding box center [307, 52] width 111 height 10
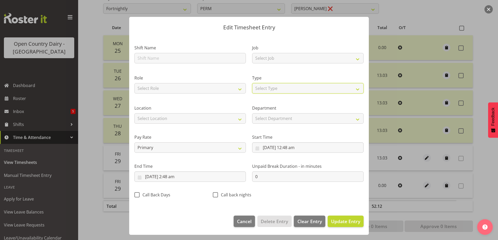
scroll to position [1, 0]
select select "Off"
click at [252, 92] on select "Select Type Off Standard Public Holiday Public Holiday (Worked) Day In Lieu Ann…" at bounding box center [307, 88] width 111 height 10
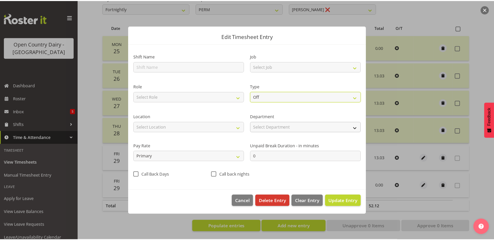
scroll to position [0, 0]
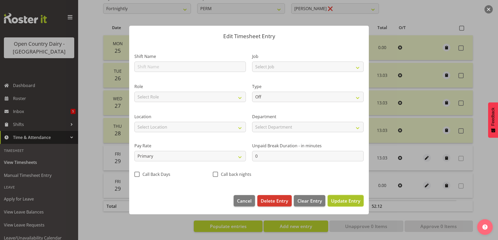
click at [351, 203] on span "Update Entry" at bounding box center [345, 201] width 29 height 6
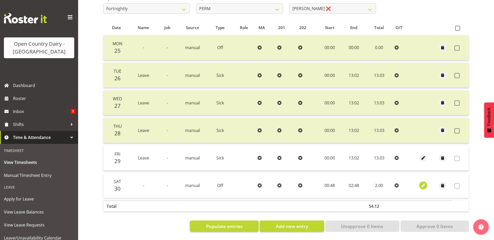
click at [423, 183] on span "button" at bounding box center [423, 186] width 6 height 6
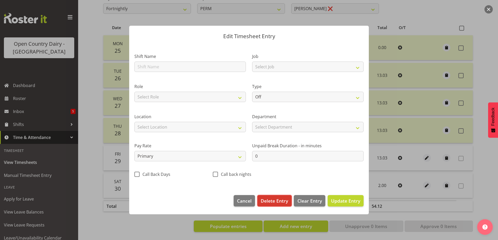
click at [277, 202] on span "Delete Entry" at bounding box center [273, 201] width 27 height 7
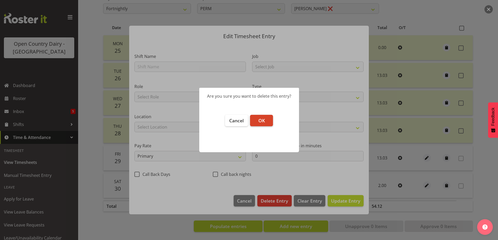
click at [258, 119] on span "OK" at bounding box center [261, 121] width 7 height 6
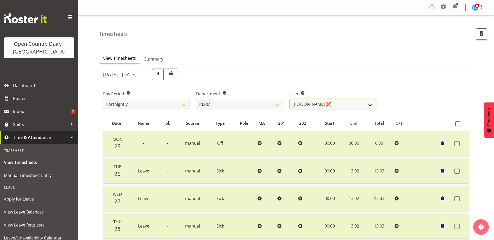
click at [296, 105] on select "Abhilash Antony ❌ Amba Swann ❌ Chris Kneebone ❌ Jayden Vincent ❌ Paul Wilson ❌ …" at bounding box center [332, 104] width 87 height 10
select select "8188"
click at [289, 99] on select "Abhilash Antony ❌ Amba Swann ❌ Chris Kneebone ❌ Jayden Vincent ❌ Paul Wilson ❌ …" at bounding box center [332, 104] width 87 height 10
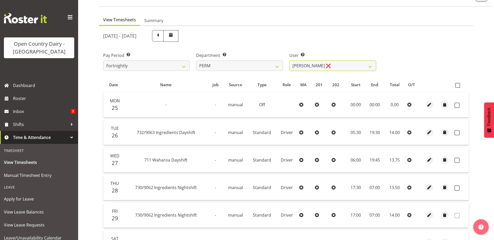
scroll to position [78, 0]
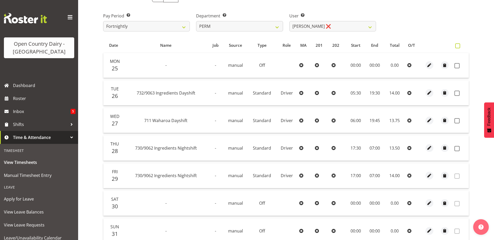
click at [457, 45] on span at bounding box center [457, 45] width 5 height 5
click at [457, 45] on input "checkbox" at bounding box center [456, 45] width 3 height 3
checkbox input "true"
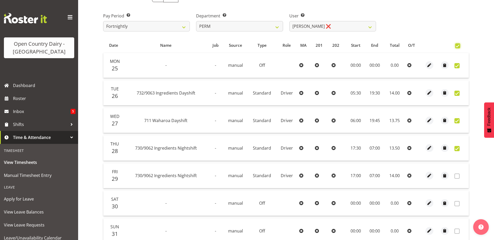
checkbox input "true"
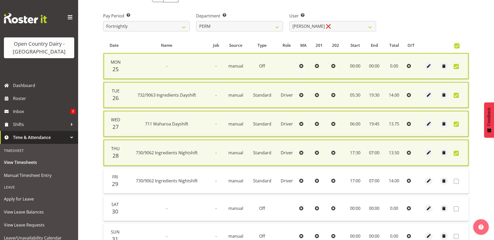
scroll to position [132, 0]
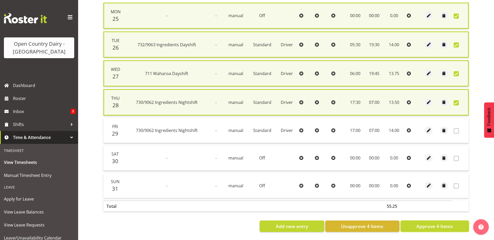
click at [440, 223] on span "Approve 4 Items" at bounding box center [434, 226] width 36 height 7
checkbox input "false"
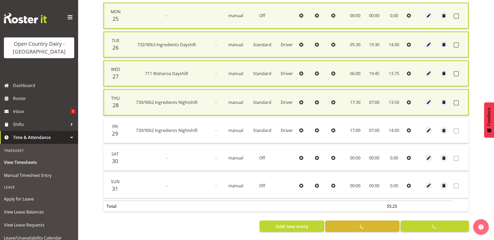
checkbox input "false"
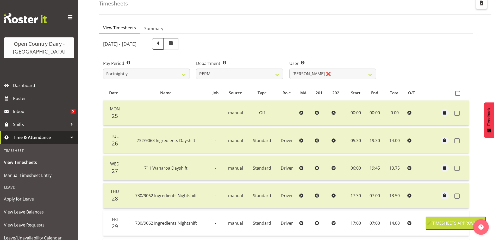
scroll to position [0, 0]
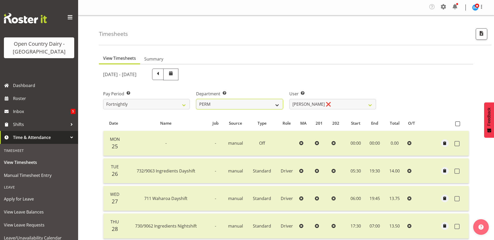
click at [268, 103] on select "701 702 703 704 705 706 707 708 709 710 711 712 713 714 715 716 717 718 719 720" at bounding box center [239, 104] width 87 height 10
select select "763"
click at [196, 99] on select "701 702 703 704 705 706 707 708 709 710 711 712 713 714 715 716 717 718 719 720" at bounding box center [239, 104] width 87 height 10
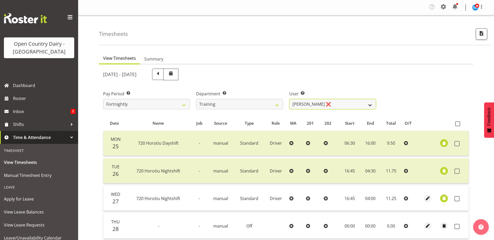
click at [308, 105] on select "Antony Lockyer ❌ Chris Gibbs ❌ David Foote (Junior) ❌ Jesse Simpson ❌ Kimberley…" at bounding box center [332, 104] width 87 height 10
select select "11786"
click at [289, 99] on select "Antony Lockyer ❌ Chris Gibbs ❌ David Foote (Junior) ❌ Jesse Simpson ❌ Kimberley…" at bounding box center [332, 104] width 87 height 10
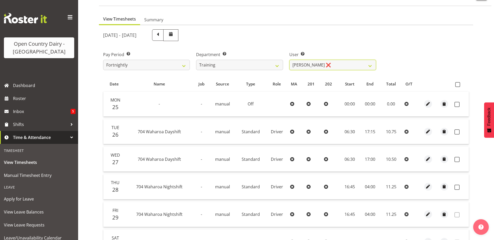
scroll to position [104, 0]
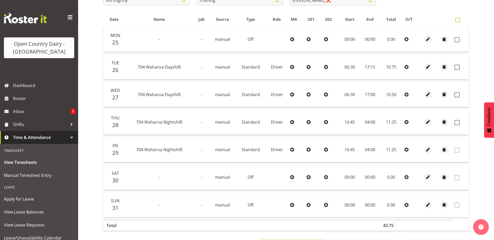
click at [456, 21] on span at bounding box center [457, 19] width 5 height 5
click at [456, 21] on input "checkbox" at bounding box center [456, 19] width 3 height 3
checkbox input "true"
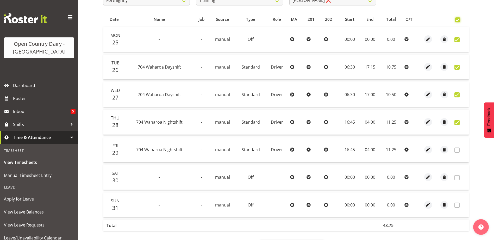
checkbox input "true"
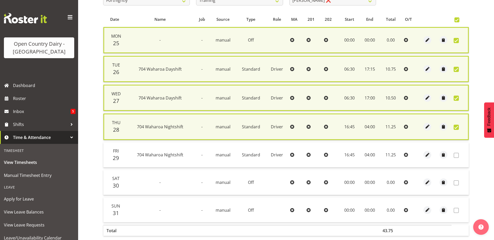
click at [454, 127] on span at bounding box center [455, 127] width 5 height 5
checkbox input "false"
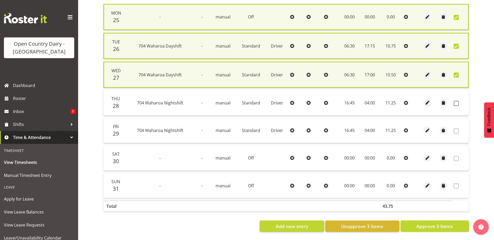
click at [440, 223] on span "Approve 3 Items" at bounding box center [434, 226] width 36 height 7
checkbox input "false"
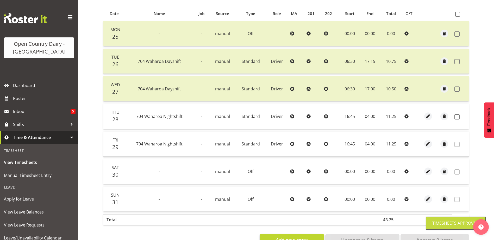
scroll to position [23, 0]
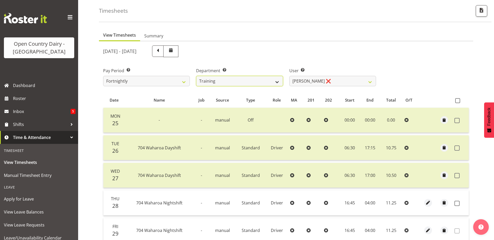
click at [276, 80] on select "701 702 703 704 705 706 707 708 709 710 711 712 713 714 715 716 717 718 719 720" at bounding box center [239, 81] width 87 height 10
click at [309, 80] on select "Antony Lockyer ❌ Chris Gibbs ❌ David Foote (Junior) ❌ Jesse Simpson ❌ Kimberley…" at bounding box center [332, 81] width 87 height 10
select select "11705"
click at [289, 76] on select "Antony Lockyer ❌ Chris Gibbs ❌ David Foote (Junior) ❌ Jesse Simpson ❌ Kimberley…" at bounding box center [332, 81] width 87 height 10
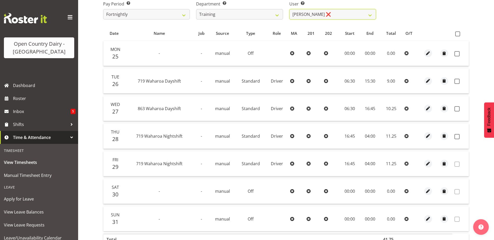
scroll to position [101, 0]
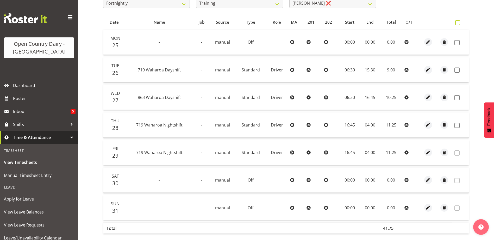
click at [457, 23] on span at bounding box center [457, 22] width 5 height 5
click at [457, 23] on input "checkbox" at bounding box center [456, 22] width 3 height 3
checkbox input "true"
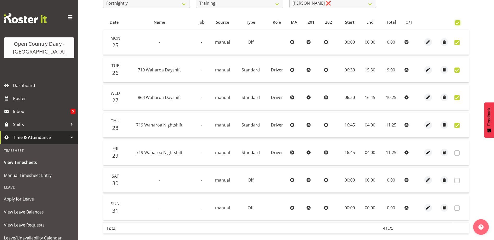
checkbox input "true"
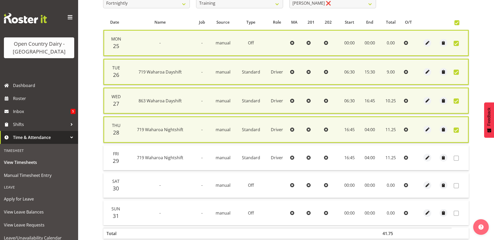
drag, startPoint x: 458, startPoint y: 131, endPoint x: 437, endPoint y: 147, distance: 26.1
click at [457, 131] on span at bounding box center [455, 130] width 5 height 5
checkbox input "false"
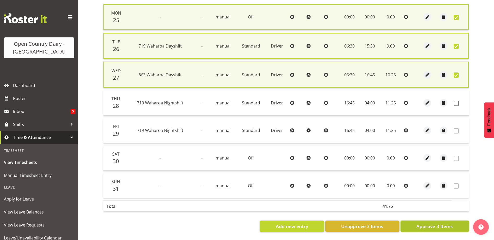
click at [426, 223] on span "Approve 3 Items" at bounding box center [434, 226] width 36 height 7
checkbox input "false"
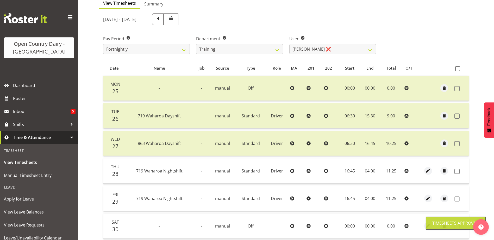
scroll to position [0, 0]
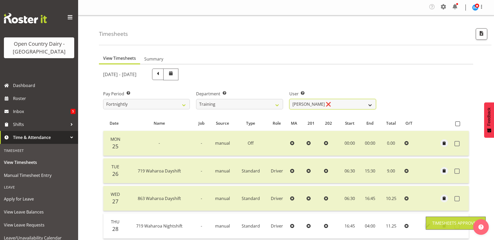
click at [316, 105] on select "Antony Lockyer ❌ Chris Gibbs ❌ David Foote (Junior) ❌ Jesse Simpson ❌ Kimberley…" at bounding box center [332, 104] width 87 height 10
click at [289, 99] on select "Antony Lockyer ❌ Chris Gibbs ❌ David Foote (Junior) ❌ Jesse Simpson ❌ Kimberley…" at bounding box center [332, 104] width 87 height 10
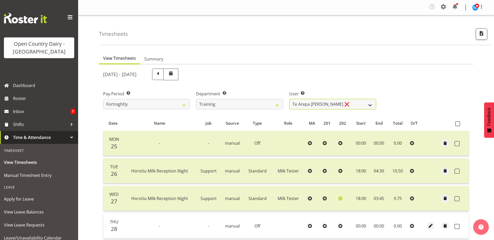
click at [343, 107] on select "Antony Lockyer ❌ Chris Gibbs ❌ David Foote (Junior) ❌ Jesse Simpson ❌ Kimberley…" at bounding box center [332, 104] width 87 height 10
select select "11175"
click at [289, 99] on select "Antony Lockyer ❌ Chris Gibbs ❌ David Foote (Junior) ❌ Jesse Simpson ❌ Kimberley…" at bounding box center [332, 104] width 87 height 10
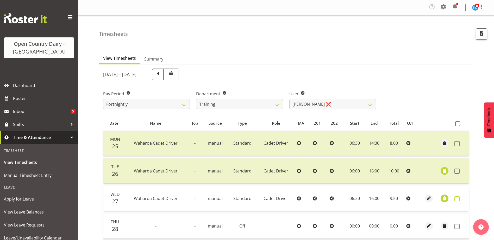
click at [457, 200] on span at bounding box center [456, 198] width 5 height 5
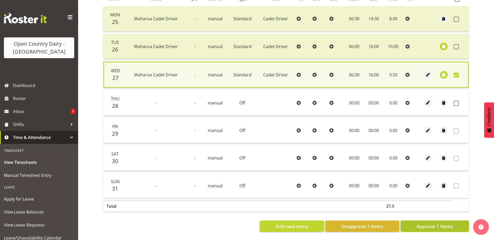
click at [448, 223] on span "Approve 1 Items" at bounding box center [434, 226] width 36 height 7
checkbox input "false"
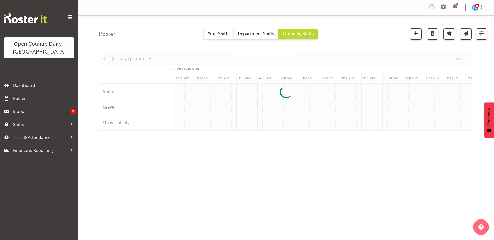
scroll to position [0, 1999]
